Goal: Task Accomplishment & Management: Use online tool/utility

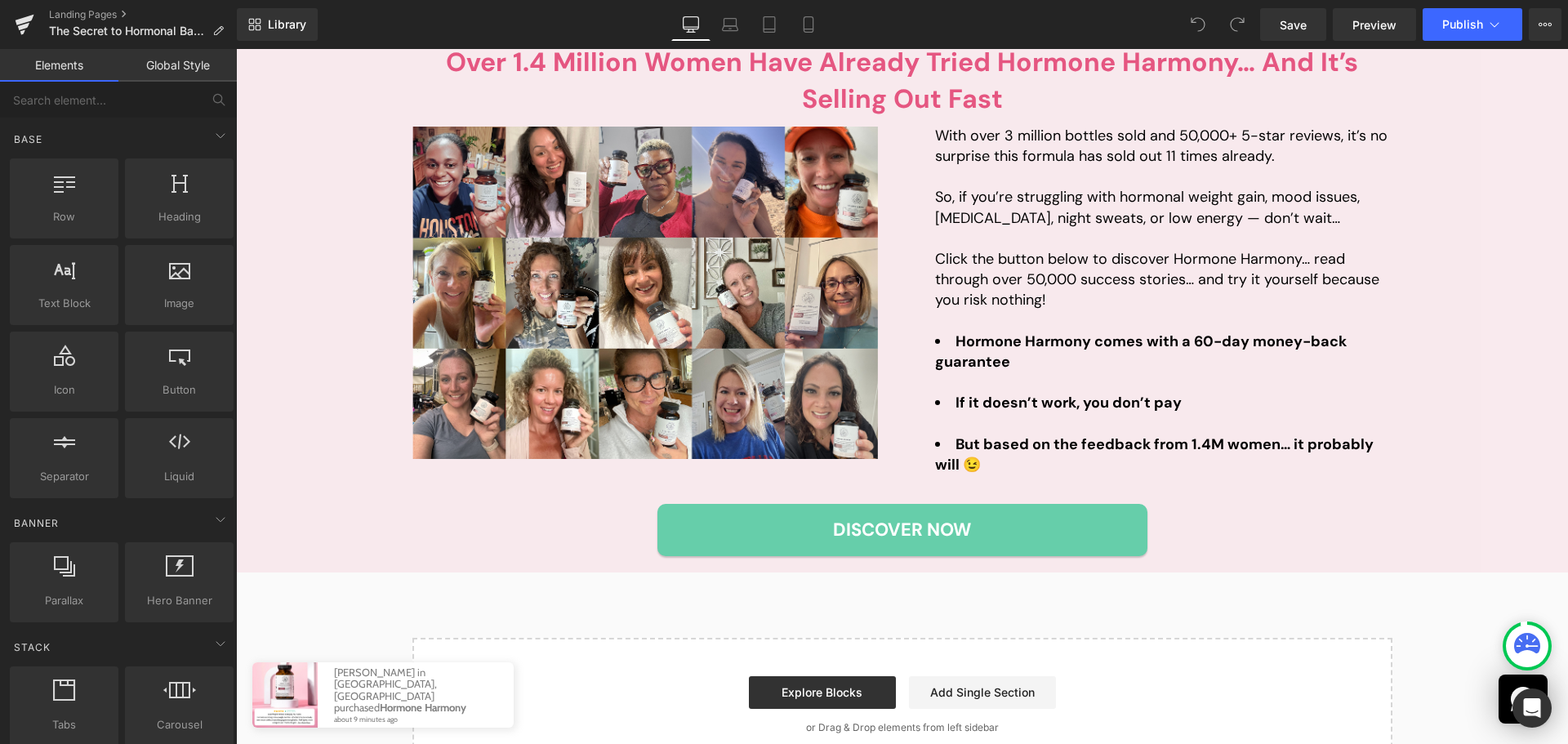
scroll to position [3430, 0]
